Goal: Task Accomplishment & Management: Manage account settings

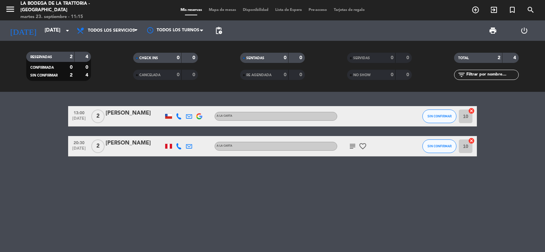
click at [124, 112] on div "[PERSON_NAME]" at bounding box center [135, 113] width 58 height 9
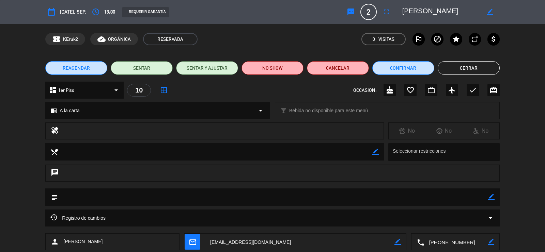
scroll to position [39, 0]
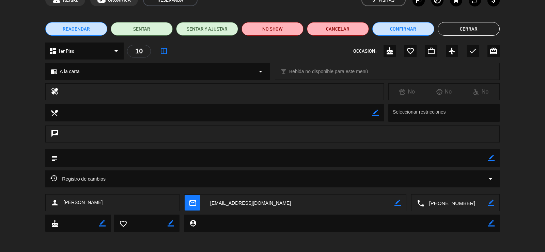
click at [445, 203] on textarea at bounding box center [456, 203] width 64 height 17
drag, startPoint x: 255, startPoint y: 203, endPoint x: 259, endPoint y: 205, distance: 4.0
click at [255, 203] on textarea at bounding box center [299, 203] width 189 height 17
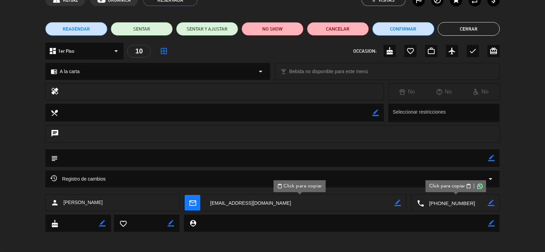
drag, startPoint x: 102, startPoint y: 203, endPoint x: 63, endPoint y: 206, distance: 38.9
click at [63, 206] on div "person [PERSON_NAME]" at bounding box center [112, 202] width 134 height 17
copy span "[PERSON_NAME]"
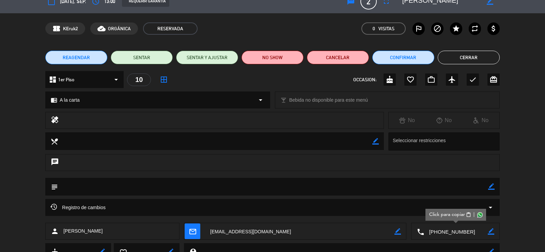
scroll to position [0, 0]
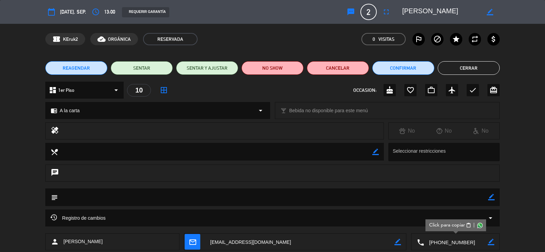
click at [472, 68] on button "Cerrar" at bounding box center [468, 68] width 62 height 14
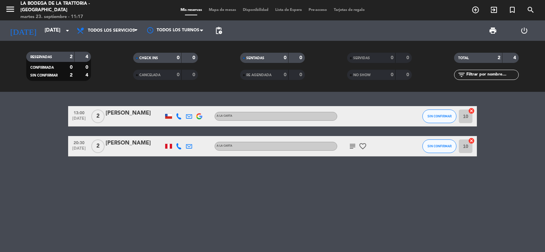
click at [133, 111] on div "[PERSON_NAME]" at bounding box center [135, 113] width 58 height 9
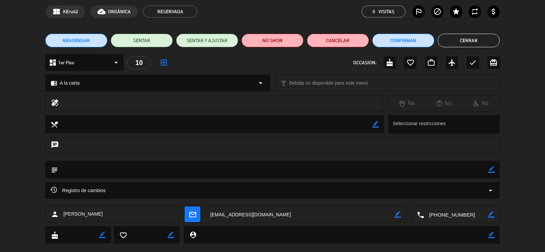
scroll to position [39, 0]
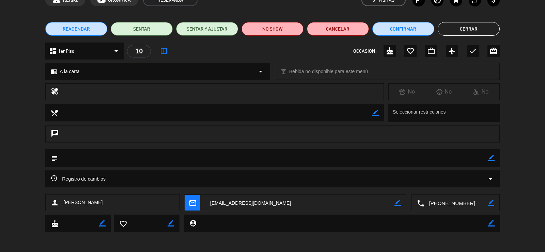
click at [259, 205] on textarea at bounding box center [299, 203] width 189 height 17
drag, startPoint x: 113, startPoint y: 202, endPoint x: 62, endPoint y: 200, distance: 51.1
click at [62, 200] on div "person [PERSON_NAME]" at bounding box center [112, 202] width 134 height 17
copy span "[PERSON_NAME]"
click at [476, 34] on button "Cerrar" at bounding box center [468, 29] width 62 height 14
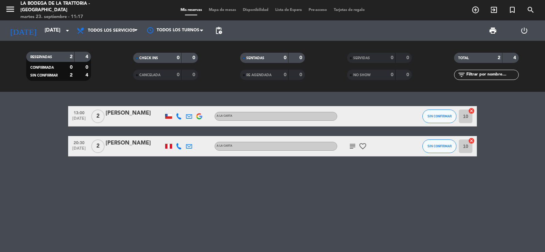
click at [63, 178] on div "13:00 [DATE] 2 [PERSON_NAME] A la carta SIN CONFIRMAR 10 cancel 20:30 [DATE] 2 …" at bounding box center [272, 172] width 545 height 160
click at [7, 9] on icon "menu" at bounding box center [10, 9] width 10 height 10
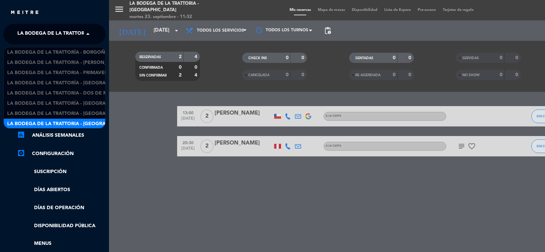
click at [74, 34] on span "La Bodega de la Trattoria - [GEOGRAPHIC_DATA]" at bounding box center [80, 34] width 126 height 14
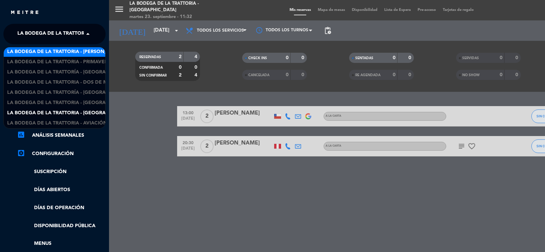
click at [79, 53] on span "La Bodega de la Trattoria - [PERSON_NAME]" at bounding box center [64, 52] width 115 height 8
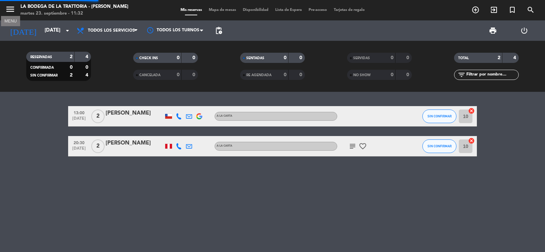
click at [13, 10] on icon "menu" at bounding box center [10, 9] width 10 height 10
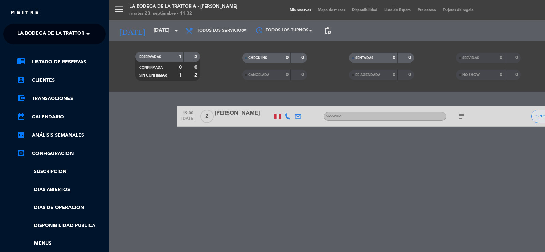
click at [85, 34] on span at bounding box center [90, 34] width 12 height 14
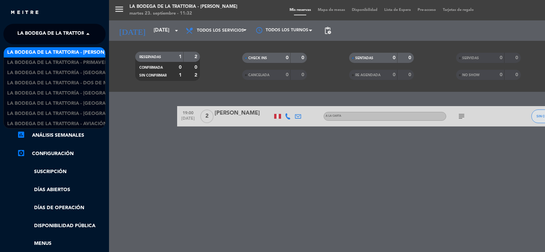
scroll to position [0, 0]
click at [90, 54] on span "La Bodega de la Trattoría - Borgoño" at bounding box center [58, 53] width 102 height 8
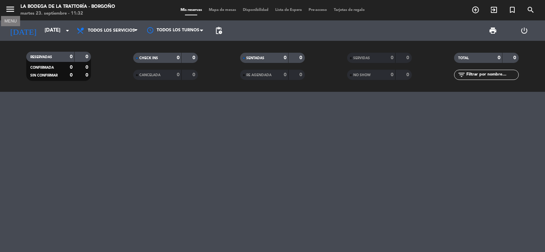
click at [11, 8] on icon "menu" at bounding box center [10, 9] width 10 height 10
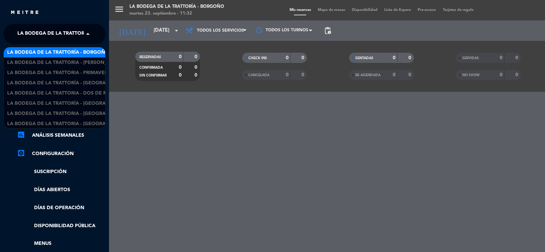
click at [73, 36] on span "La Bodega de la Trattoría - Borgoño" at bounding box center [68, 34] width 102 height 14
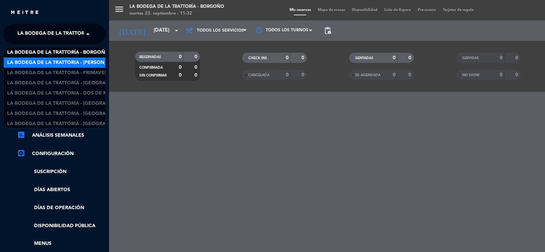
click at [93, 61] on span "La Bodega de la Trattoria - [PERSON_NAME]" at bounding box center [64, 63] width 115 height 8
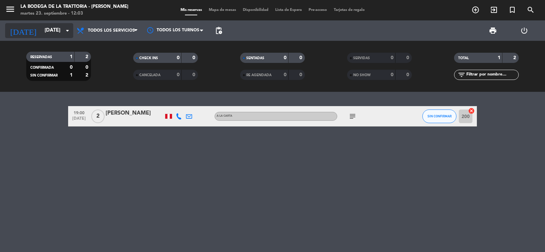
click at [43, 30] on input "[DATE]" at bounding box center [74, 30] width 66 height 13
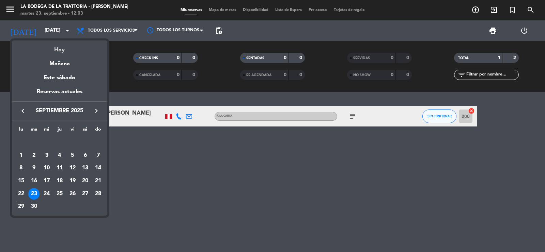
click at [62, 49] on div "Hoy" at bounding box center [59, 48] width 95 height 14
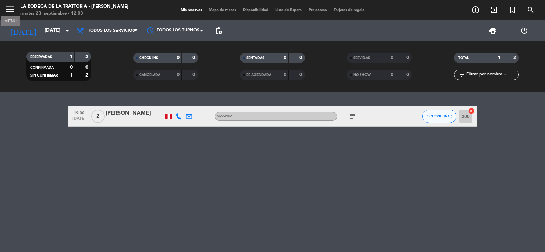
click at [7, 9] on icon "menu" at bounding box center [10, 9] width 10 height 10
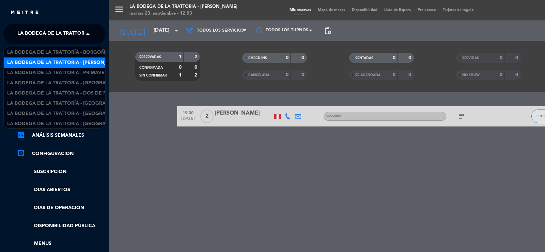
click at [72, 37] on span "La Bodega de la Trattoria - [PERSON_NAME]" at bounding box center [74, 34] width 115 height 14
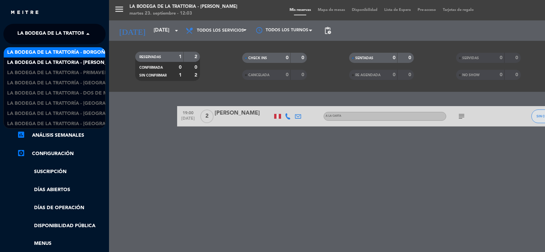
click at [84, 54] on span "La Bodega de la Trattoría - Borgoño" at bounding box center [58, 53] width 102 height 8
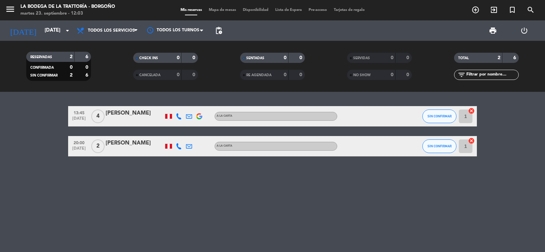
click at [135, 112] on div "[PERSON_NAME]" at bounding box center [135, 113] width 58 height 9
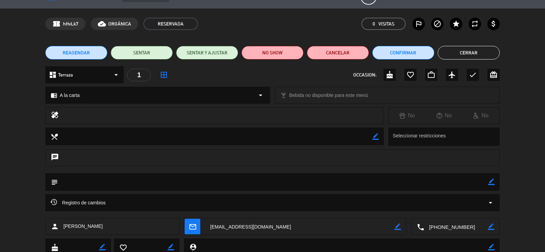
scroll to position [39, 0]
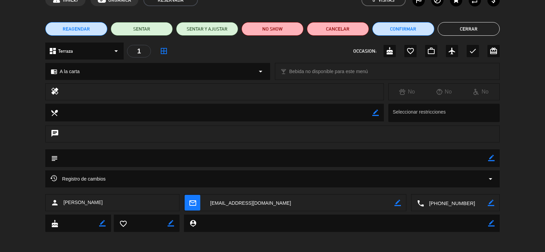
click at [448, 207] on textarea at bounding box center [456, 203] width 64 height 17
click at [17, 146] on div "chat" at bounding box center [272, 138] width 545 height 24
click at [225, 205] on textarea at bounding box center [299, 203] width 189 height 17
drag, startPoint x: 115, startPoint y: 203, endPoint x: 61, endPoint y: 207, distance: 53.6
click at [61, 207] on div "person [PERSON_NAME]" at bounding box center [112, 202] width 134 height 17
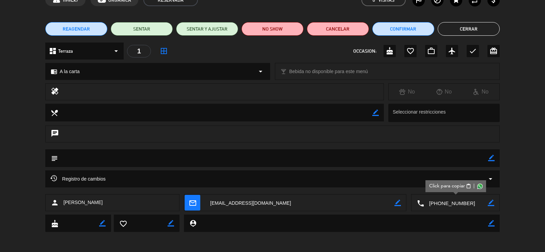
copy span "[PERSON_NAME]"
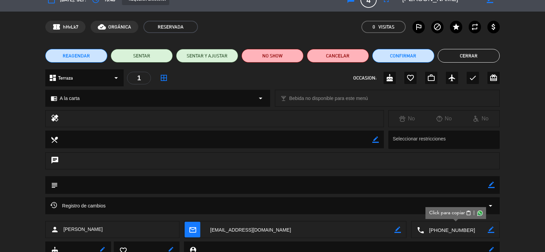
scroll to position [0, 0]
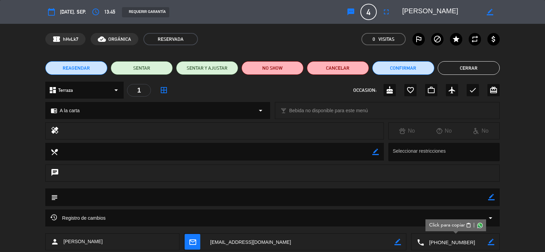
click at [470, 68] on button "Cerrar" at bounding box center [468, 68] width 62 height 14
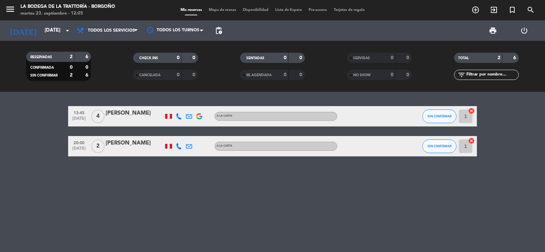
click at [111, 145] on div "[PERSON_NAME]" at bounding box center [135, 143] width 58 height 9
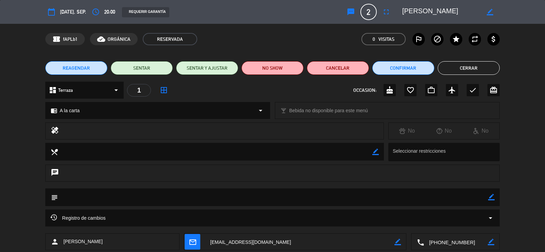
scroll to position [39, 0]
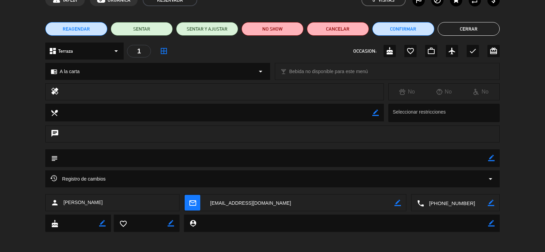
click at [453, 206] on textarea at bounding box center [456, 203] width 64 height 17
click at [241, 204] on textarea at bounding box center [299, 203] width 189 height 17
drag, startPoint x: 91, startPoint y: 201, endPoint x: 61, endPoint y: 203, distance: 30.3
click at [61, 203] on div "person [PERSON_NAME]" at bounding box center [112, 202] width 134 height 17
copy div "[PERSON_NAME]"
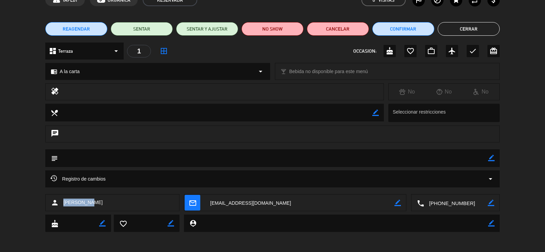
click at [74, 206] on span "[PERSON_NAME]" at bounding box center [82, 203] width 39 height 8
drag, startPoint x: 89, startPoint y: 203, endPoint x: 63, endPoint y: 206, distance: 26.1
click at [63, 206] on div "person [PERSON_NAME]" at bounding box center [112, 202] width 134 height 17
copy span "[PERSON_NAME]"
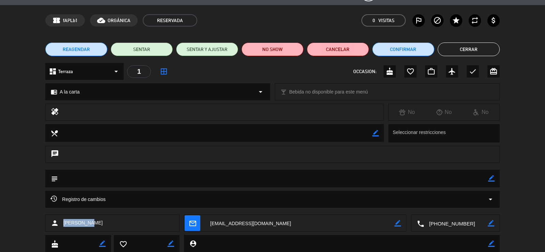
scroll to position [0, 0]
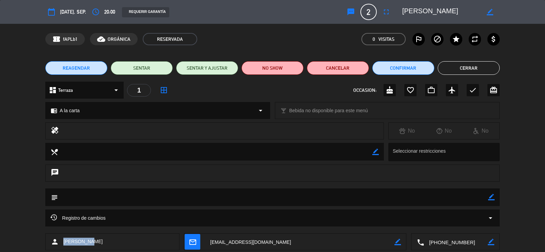
click at [479, 71] on button "Cerrar" at bounding box center [468, 68] width 62 height 14
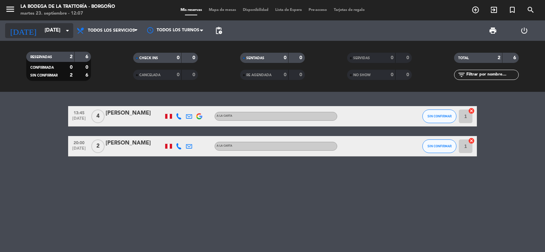
click at [45, 32] on input "[DATE]" at bounding box center [74, 30] width 66 height 13
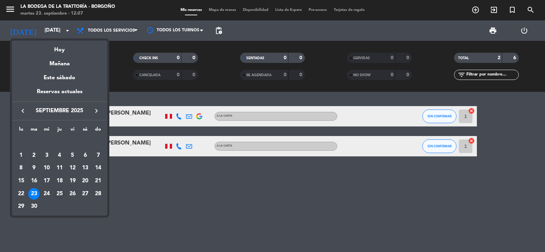
click at [60, 192] on div "25" at bounding box center [60, 194] width 12 height 12
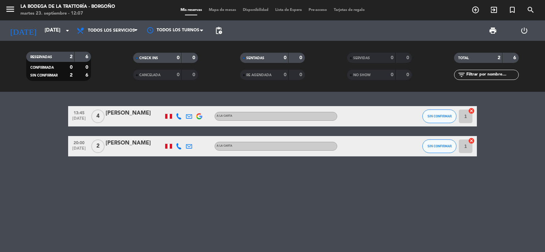
type input "[DEMOGRAPHIC_DATA][DATE]"
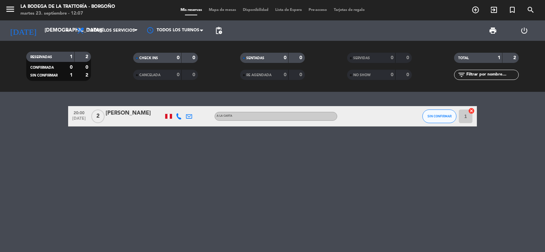
click at [8, 9] on icon "menu" at bounding box center [10, 9] width 10 height 10
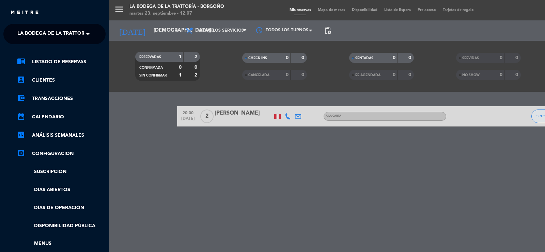
click at [94, 31] on ng-select "× La Bodega de la Trattoría - Borgoño ×" at bounding box center [54, 34] width 102 height 20
click at [85, 33] on span at bounding box center [90, 34] width 12 height 14
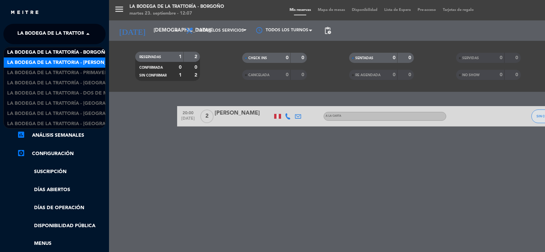
click at [85, 63] on span "La Bodega de la Trattoria - [PERSON_NAME]" at bounding box center [64, 63] width 115 height 8
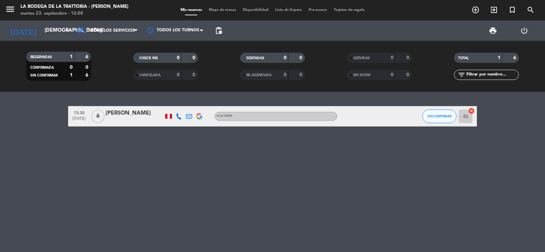
click at [135, 113] on div "[PERSON_NAME]" at bounding box center [135, 113] width 58 height 9
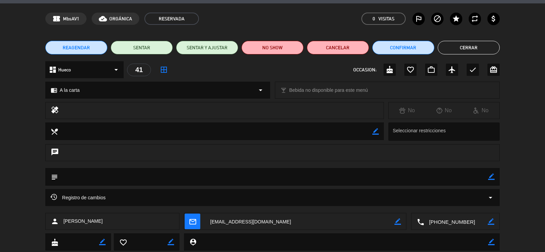
scroll to position [39, 0]
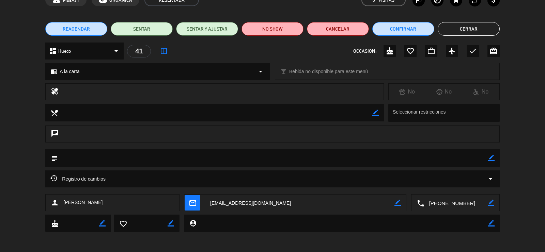
click at [445, 204] on textarea at bounding box center [456, 203] width 64 height 17
click at [242, 204] on textarea at bounding box center [299, 203] width 189 height 17
drag, startPoint x: 123, startPoint y: 204, endPoint x: 62, endPoint y: 206, distance: 60.6
click at [57, 205] on div "person [PERSON_NAME]" at bounding box center [112, 202] width 134 height 17
copy div "n [PERSON_NAME]"
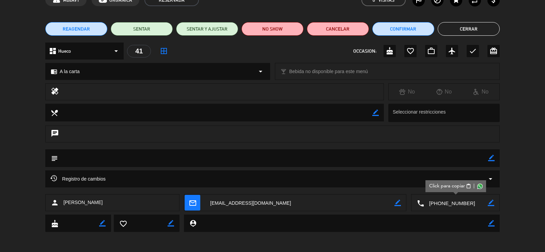
drag, startPoint x: 58, startPoint y: 205, endPoint x: 70, endPoint y: 203, distance: 12.3
click at [57, 205] on icon "person" at bounding box center [55, 203] width 8 height 8
click at [79, 203] on span "[PERSON_NAME]" at bounding box center [82, 203] width 39 height 8
click at [66, 203] on div "person [PERSON_NAME]" at bounding box center [112, 202] width 134 height 17
click at [66, 204] on span "[PERSON_NAME]" at bounding box center [82, 203] width 39 height 8
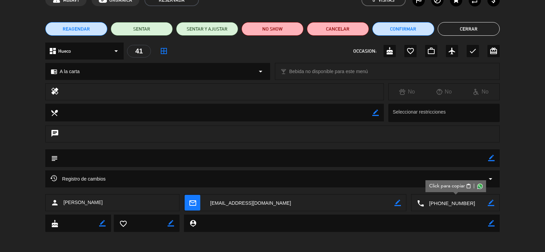
drag, startPoint x: 118, startPoint y: 202, endPoint x: 64, endPoint y: 205, distance: 54.2
click at [64, 205] on div "person [PERSON_NAME]" at bounding box center [112, 202] width 134 height 17
copy span "[PERSON_NAME]"
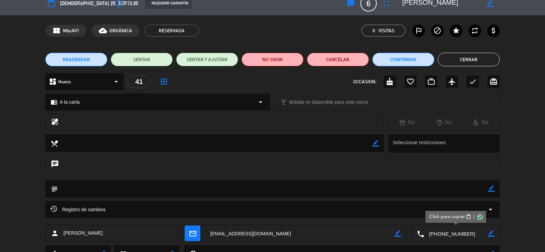
scroll to position [0, 0]
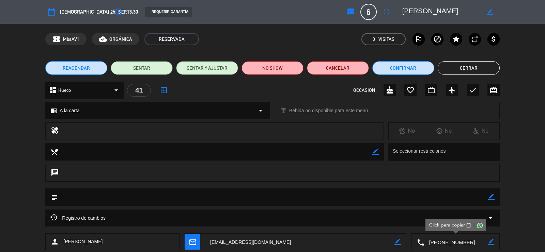
click at [459, 64] on button "Cerrar" at bounding box center [468, 68] width 62 height 14
